Goal: Task Accomplishment & Management: Manage account settings

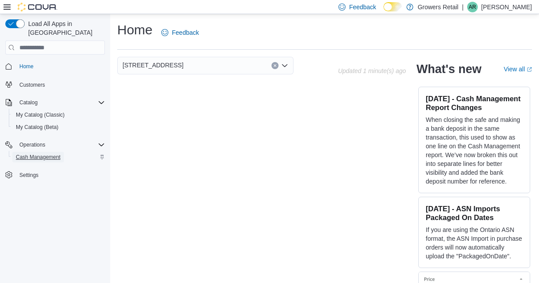
click at [55, 153] on span "Cash Management" at bounding box center [38, 157] width 44 height 11
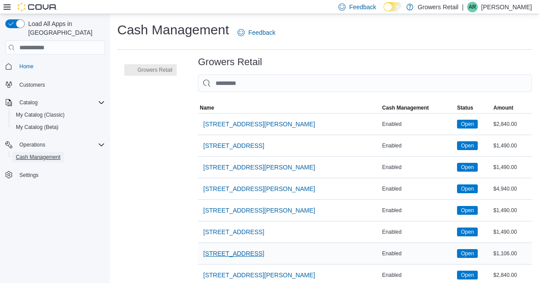
scroll to position [31, 0]
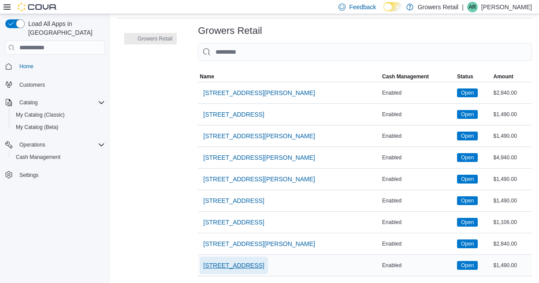
click at [225, 264] on span "[STREET_ADDRESS]" at bounding box center [233, 265] width 61 height 9
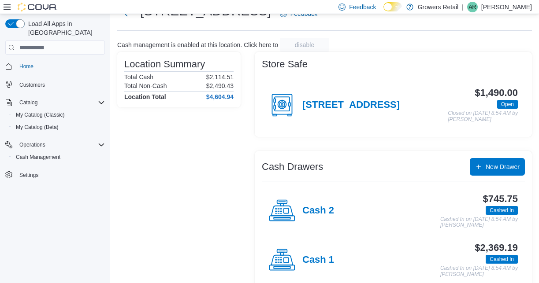
scroll to position [50, 0]
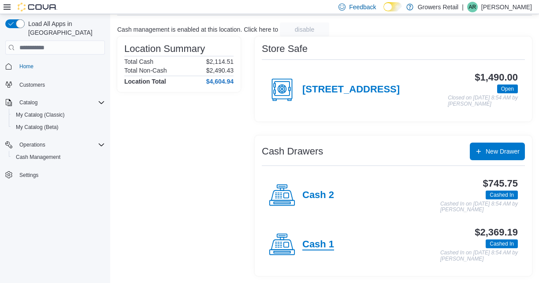
click at [325, 242] on h4 "Cash 1" at bounding box center [318, 244] width 32 height 11
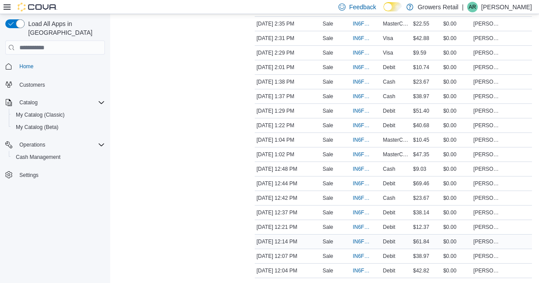
scroll to position [447, 0]
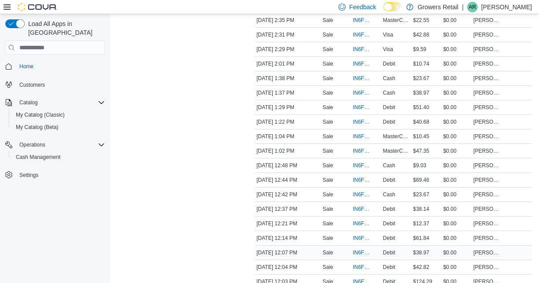
click at [383, 254] on span "Debit" at bounding box center [389, 252] width 12 height 7
click at [359, 252] on span "IN6FPW-2063475" at bounding box center [361, 252] width 18 height 7
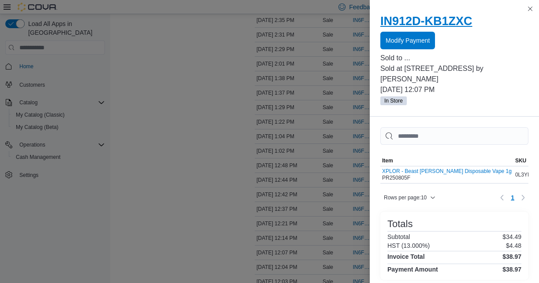
click at [465, 22] on h2 "IN912D-KB1ZXC" at bounding box center [454, 21] width 148 height 14
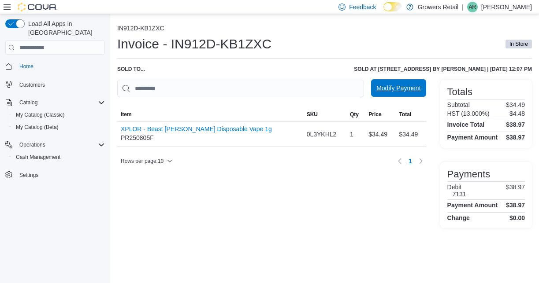
click at [389, 95] on span "Modify Payment" at bounding box center [398, 88] width 44 height 18
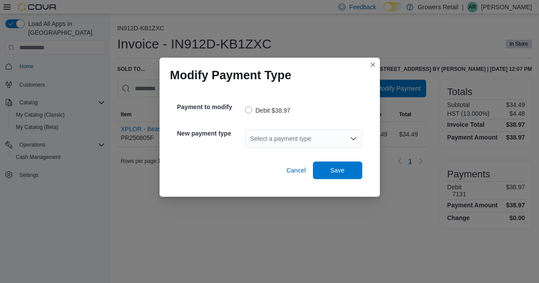
click at [293, 139] on div "Select a payment type" at bounding box center [303, 139] width 117 height 18
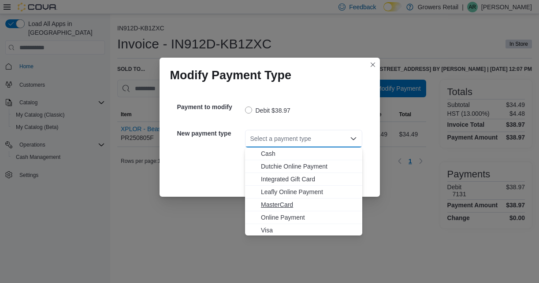
click at [284, 204] on span "MasterCard" at bounding box center [309, 204] width 96 height 9
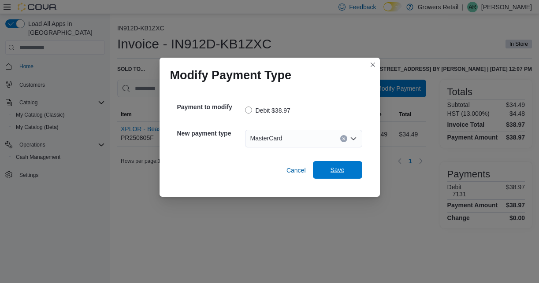
click at [346, 172] on span "Save" at bounding box center [337, 170] width 39 height 18
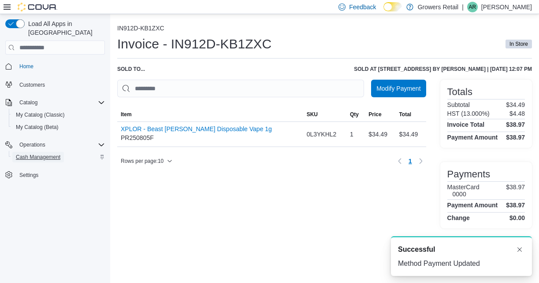
click at [54, 154] on span "Cash Management" at bounding box center [38, 157] width 44 height 7
